Goal: Task Accomplishment & Management: Use online tool/utility

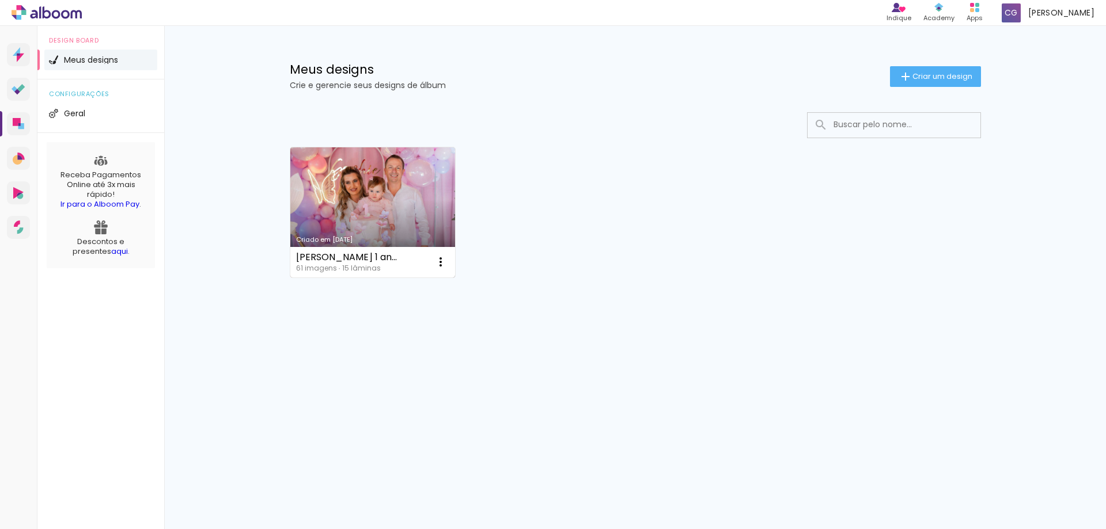
click at [385, 183] on link "Criado em [DATE]" at bounding box center [372, 212] width 165 height 130
click at [394, 247] on div "Sophia 1 ano 61 imagens ∙ 15 lâminas Abrir Fazer uma cópia Excluir" at bounding box center [372, 262] width 165 height 31
click at [387, 196] on link "Criado em [DATE]" at bounding box center [372, 212] width 165 height 130
